Goal: Task Accomplishment & Management: Complete application form

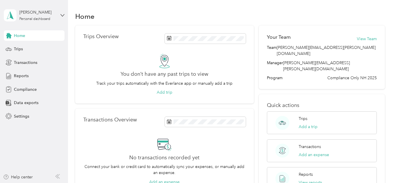
click at [63, 18] on div "[PERSON_NAME] Personal dashboard" at bounding box center [34, 15] width 61 height 20
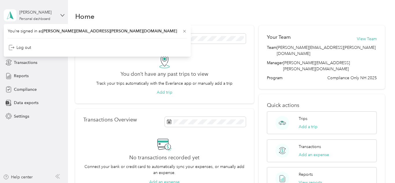
click at [38, 160] on aside "[PERSON_NAME] Personal dashboard Home Trips Transactions Reports Compliance Dat…" at bounding box center [34, 91] width 68 height 183
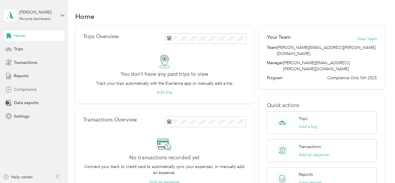
click at [34, 93] on div "Compliance" at bounding box center [34, 89] width 61 height 10
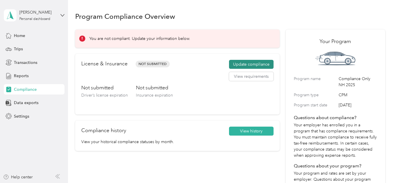
click at [247, 67] on button "Update compliance" at bounding box center [251, 64] width 44 height 9
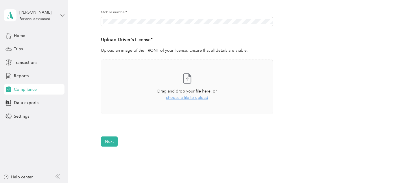
scroll to position [131, 0]
click at [190, 96] on span "choose a file to upload" at bounding box center [187, 97] width 42 height 5
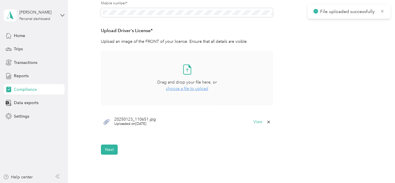
scroll to position [145, 0]
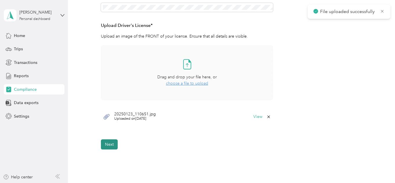
click at [117, 143] on button "Next" at bounding box center [109, 144] width 17 height 10
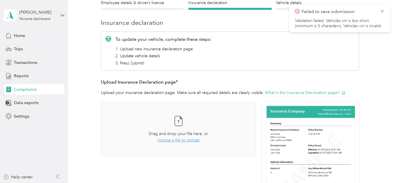
scroll to position [58, 0]
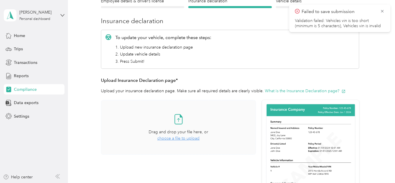
click at [182, 138] on span "choose a file to upload" at bounding box center [178, 138] width 42 height 5
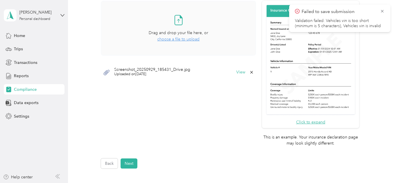
scroll to position [161, 0]
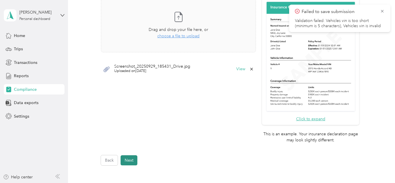
click at [124, 156] on button "Next" at bounding box center [128, 160] width 17 height 10
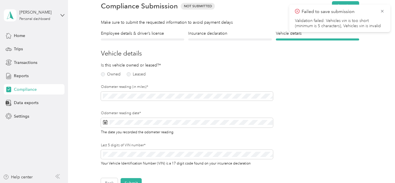
scroll to position [7, 0]
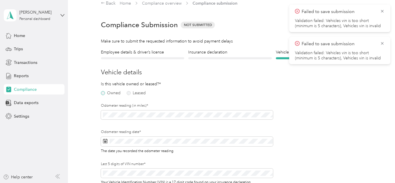
click at [116, 92] on label "Owned" at bounding box center [111, 93] width 20 height 4
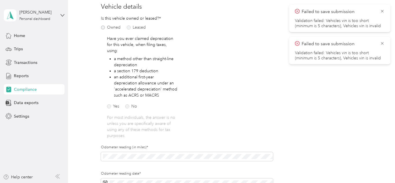
scroll to position [74, 0]
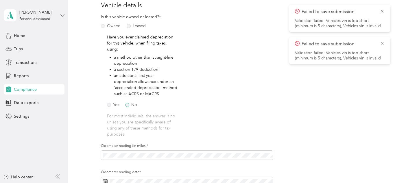
click at [131, 103] on label "No" at bounding box center [131, 105] width 12 height 4
click at [82, 156] on div "Employee details & driver’s license License Insurance declaration Insurance Veh…" at bounding box center [230, 114] width 310 height 265
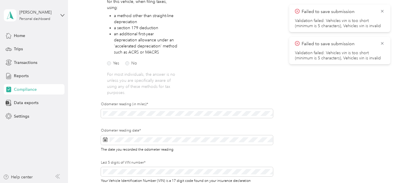
scroll to position [118, 0]
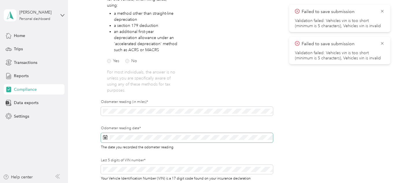
click at [134, 136] on span at bounding box center [187, 138] width 172 height 10
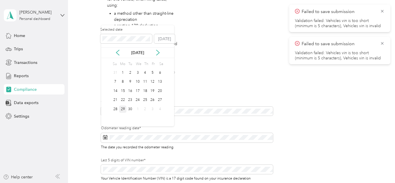
click at [125, 109] on div "29" at bounding box center [123, 108] width 8 height 7
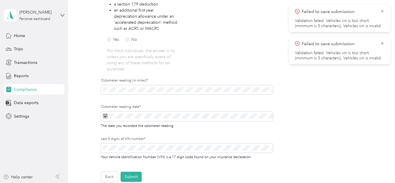
scroll to position [150, 0]
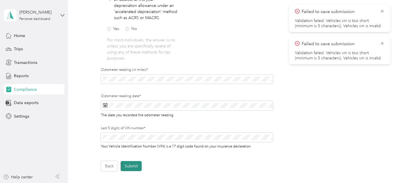
click at [131, 162] on button "Submit" at bounding box center [130, 166] width 21 height 10
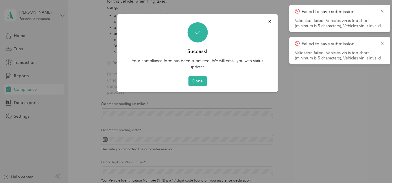
scroll to position [116, 0]
click at [201, 83] on button "Done" at bounding box center [197, 81] width 18 height 10
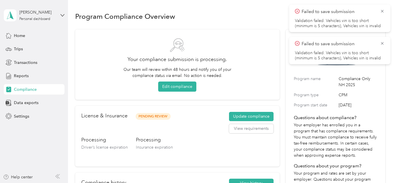
scroll to position [3, 0]
